Goal: Transaction & Acquisition: Book appointment/travel/reservation

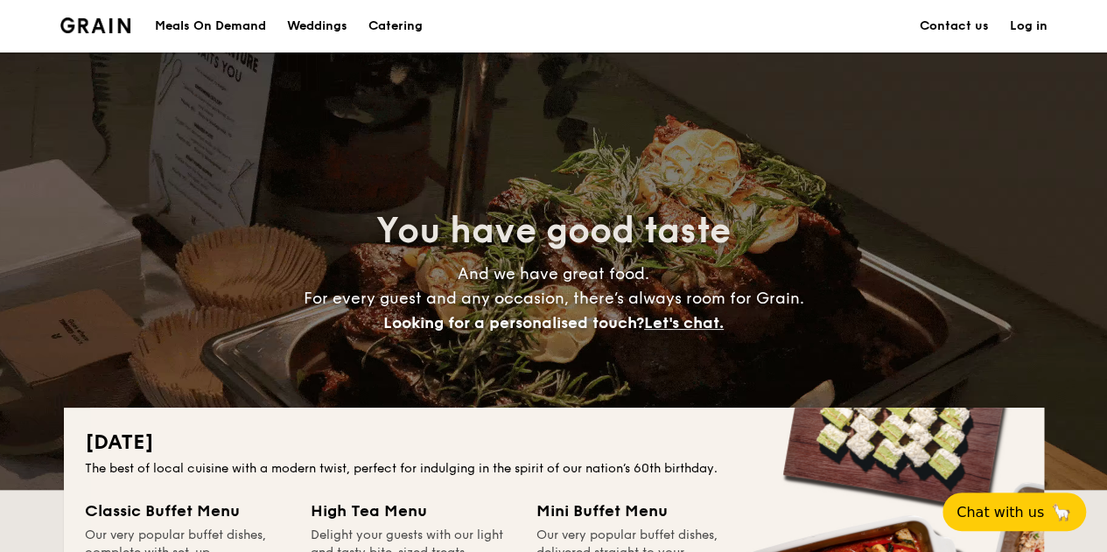
scroll to position [88, 0]
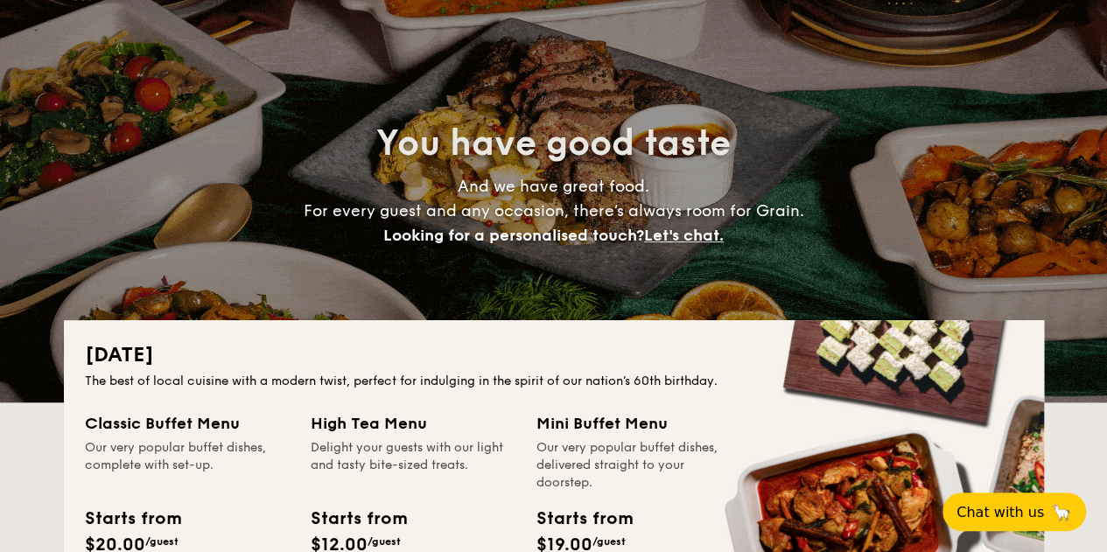
click at [618, 276] on div "You have good taste And we have great food. For every guest and any occasion, t…" at bounding box center [554, 184] width 980 height 438
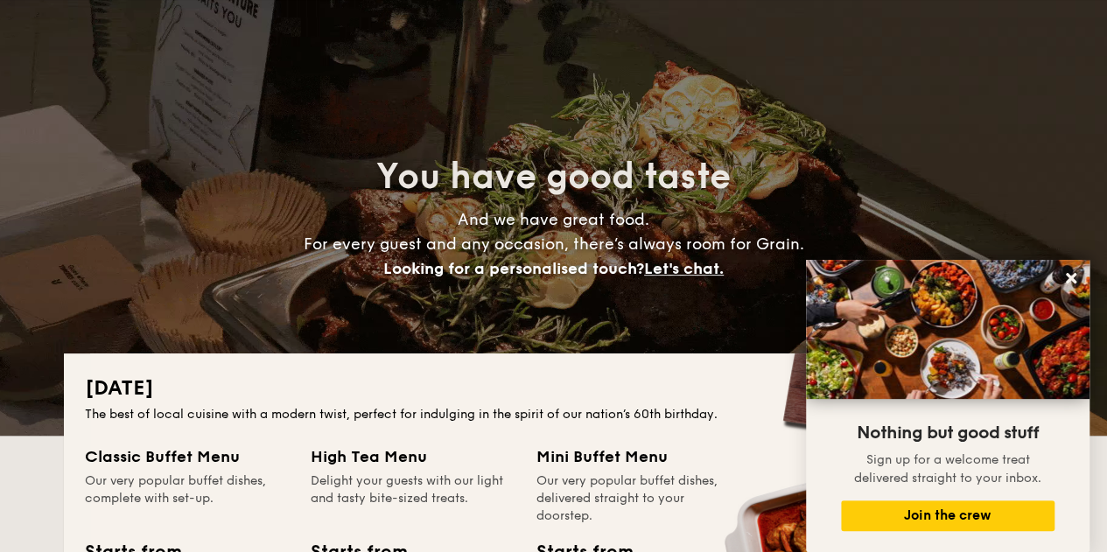
scroll to position [0, 0]
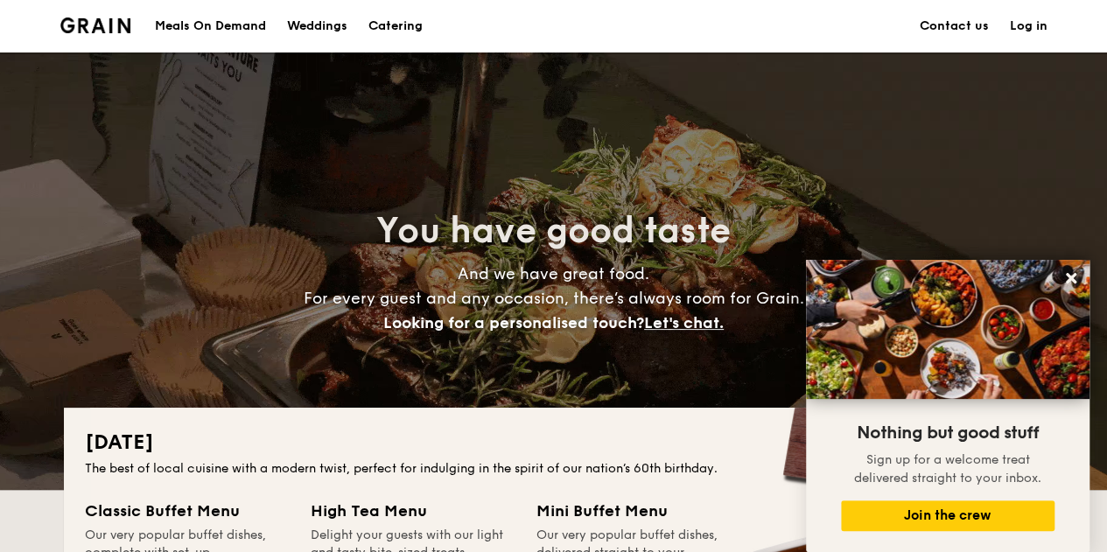
click at [198, 18] on div "Meals On Demand" at bounding box center [210, 26] width 111 height 53
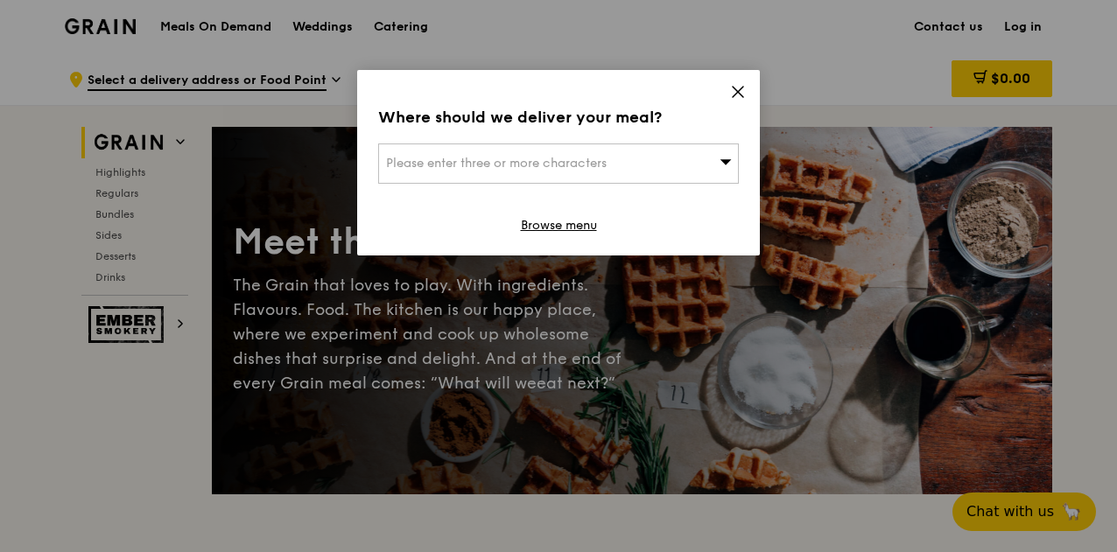
click at [738, 89] on icon at bounding box center [738, 92] width 16 height 16
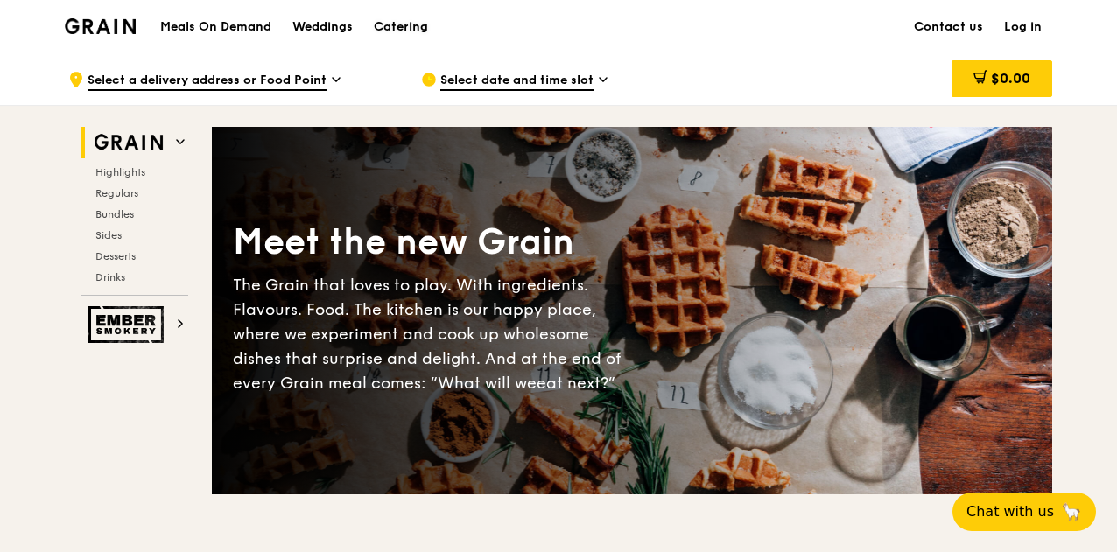
click at [389, 23] on div "Catering" at bounding box center [401, 27] width 54 height 53
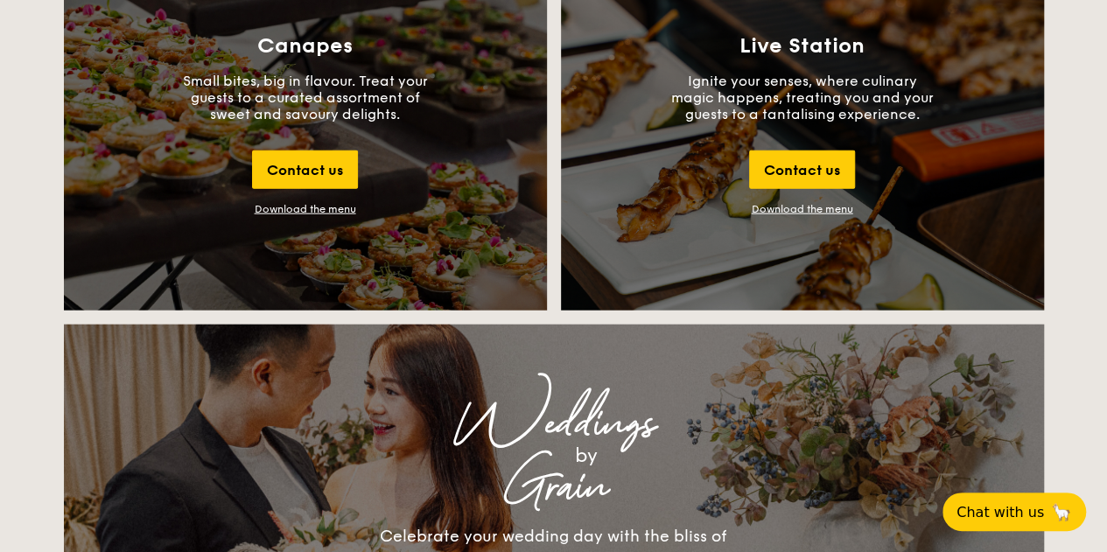
scroll to position [2363, 0]
